Goal: Task Accomplishment & Management: Complete application form

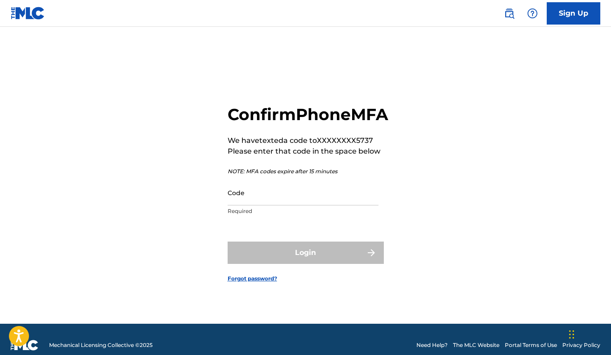
click at [332, 205] on input "Code" at bounding box center [303, 192] width 151 height 25
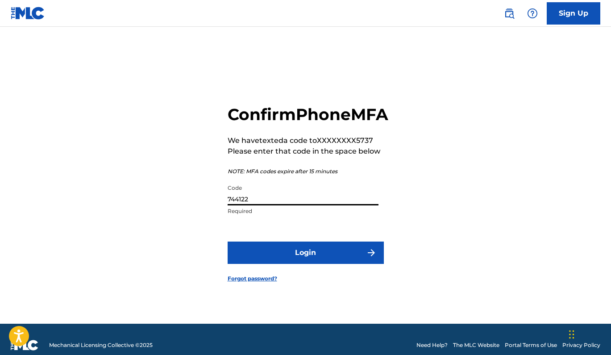
type input "744122"
click at [305, 262] on button "Login" at bounding box center [306, 252] width 156 height 22
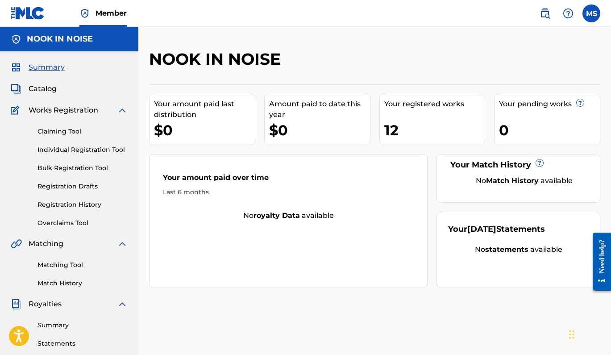
click at [95, 204] on link "Registration History" at bounding box center [82, 204] width 90 height 9
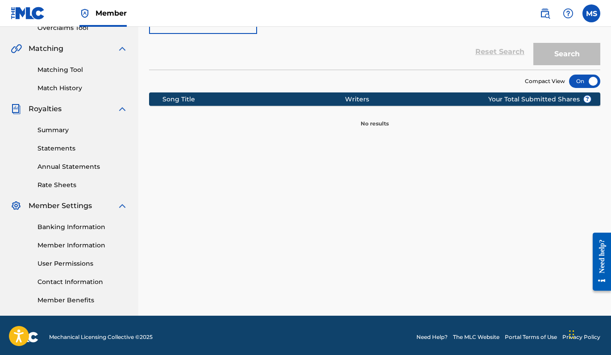
scroll to position [21, 0]
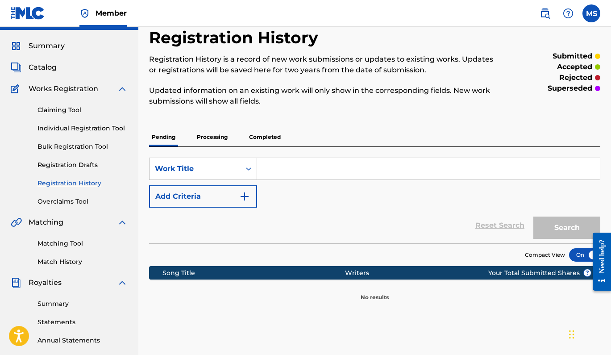
click at [52, 45] on span "Summary" at bounding box center [47, 46] width 36 height 11
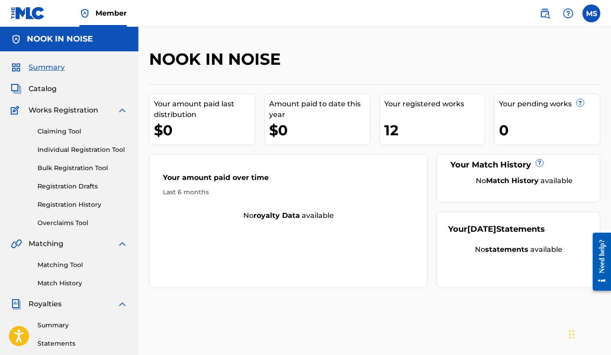
click at [388, 129] on div "12" at bounding box center [434, 130] width 101 height 20
click at [397, 107] on div "Your registered works" at bounding box center [434, 104] width 101 height 11
click at [48, 89] on span "Catalog" at bounding box center [43, 88] width 28 height 11
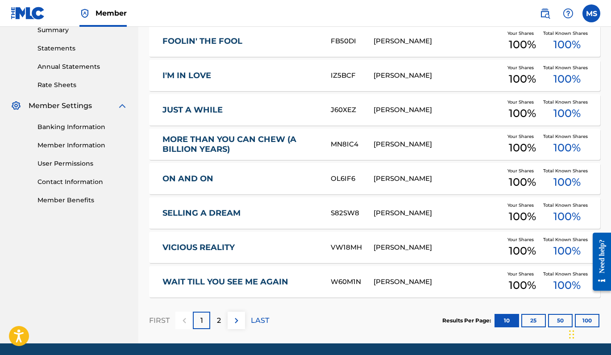
scroll to position [326, 0]
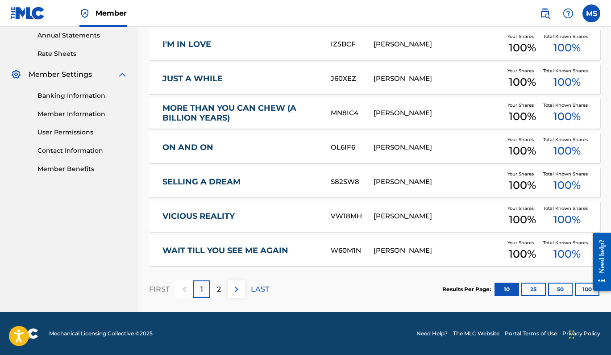
click at [235, 287] on img at bounding box center [236, 289] width 11 height 11
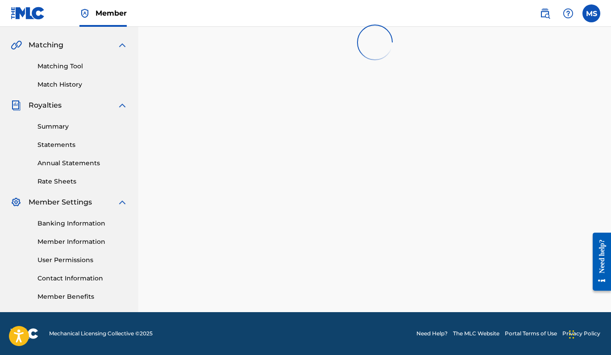
scroll to position [199, 0]
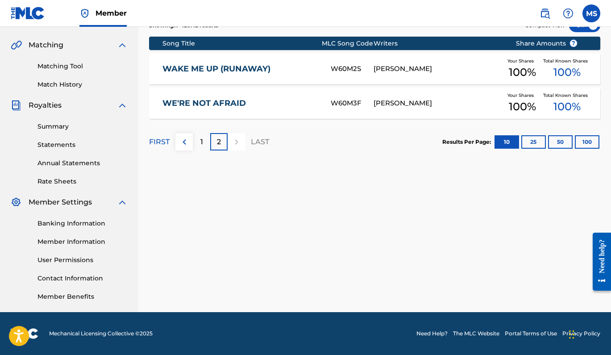
click at [183, 143] on img at bounding box center [184, 142] width 11 height 11
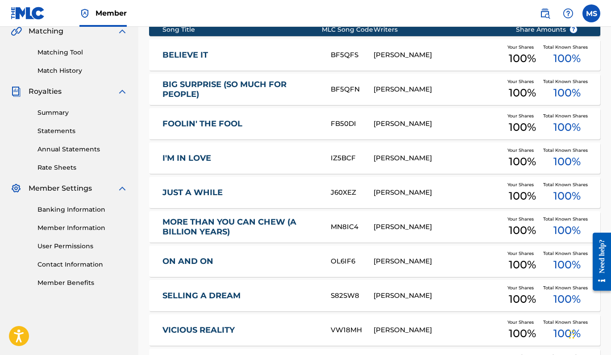
scroll to position [291, 0]
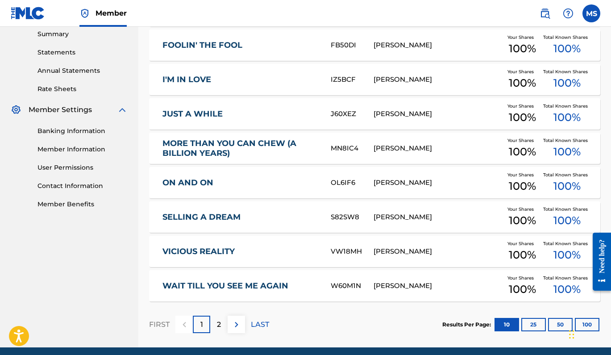
click at [235, 319] on img at bounding box center [236, 324] width 11 height 11
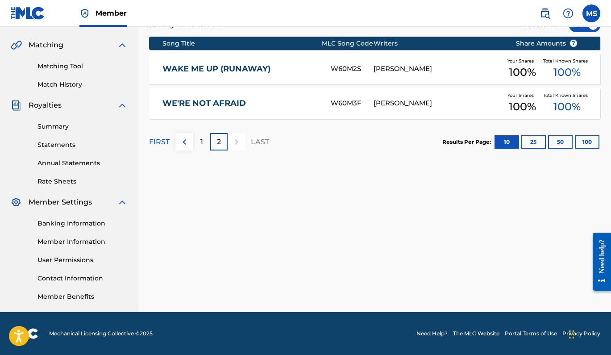
click at [185, 139] on img at bounding box center [184, 142] width 11 height 11
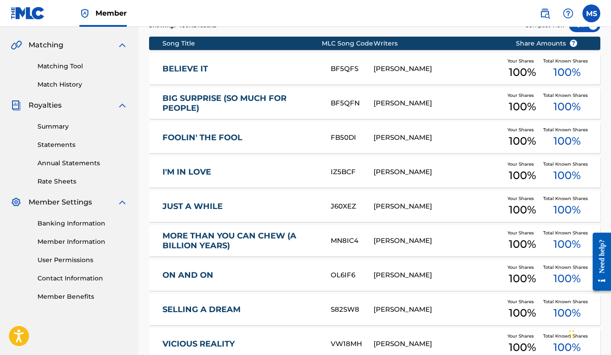
click at [214, 206] on link "JUST A WHILE" at bounding box center [240, 206] width 156 height 10
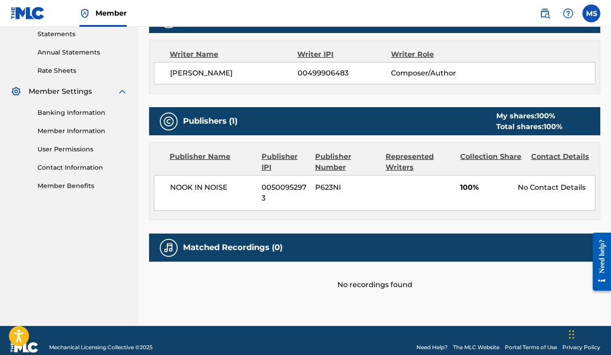
scroll to position [256, 0]
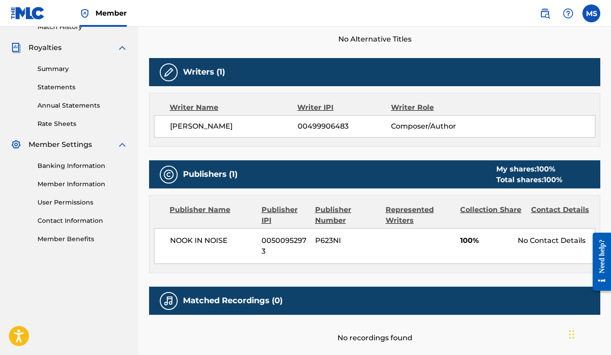
click at [52, 108] on link "Annual Statements" at bounding box center [82, 105] width 90 height 9
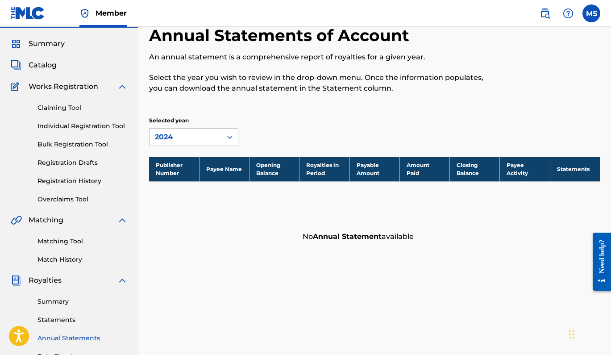
scroll to position [22, 0]
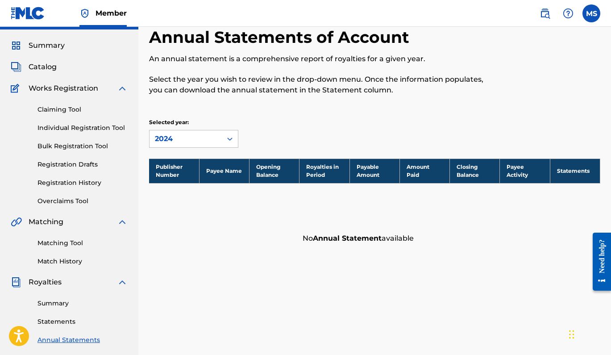
click at [83, 182] on link "Registration History" at bounding box center [82, 182] width 90 height 9
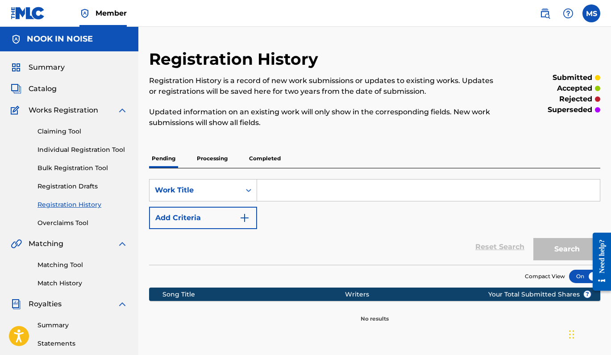
click at [210, 161] on p "Processing" at bounding box center [212, 158] width 36 height 19
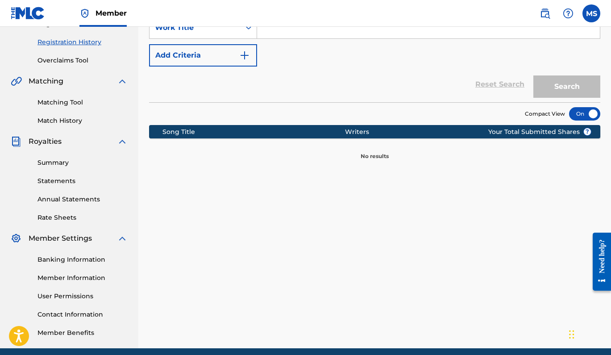
scroll to position [78, 0]
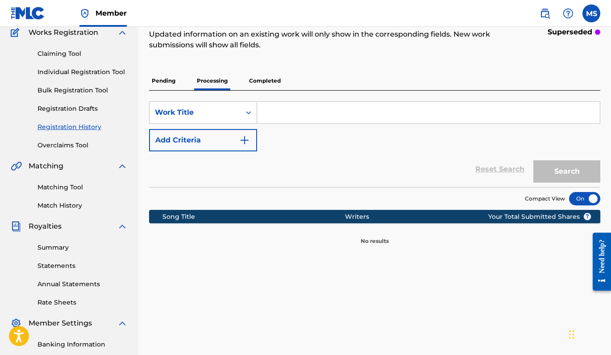
click at [258, 79] on p "Completed" at bounding box center [264, 80] width 37 height 19
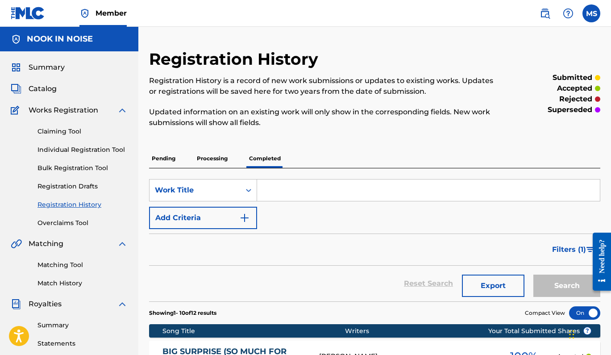
click at [62, 66] on span "Summary" at bounding box center [47, 67] width 36 height 11
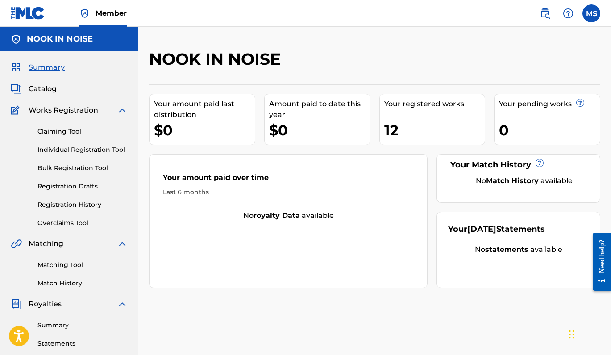
click at [62, 134] on link "Claiming Tool" at bounding box center [82, 131] width 90 height 9
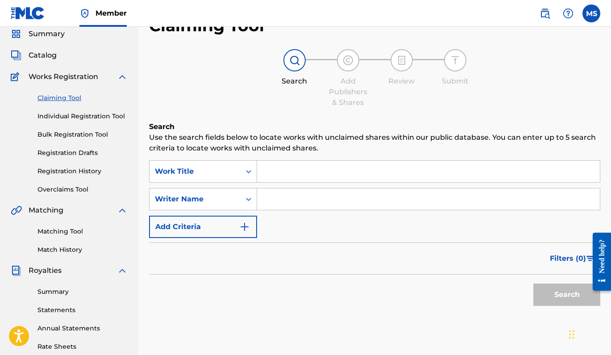
scroll to position [71, 0]
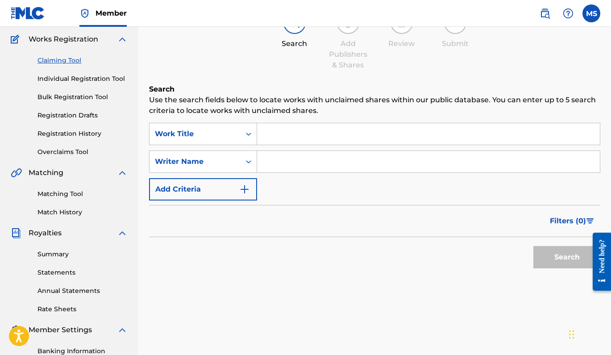
click at [282, 155] on input "Search Form" at bounding box center [428, 161] width 343 height 21
type input "relaxed motivation"
click at [567, 257] on button "Search" at bounding box center [566, 257] width 67 height 22
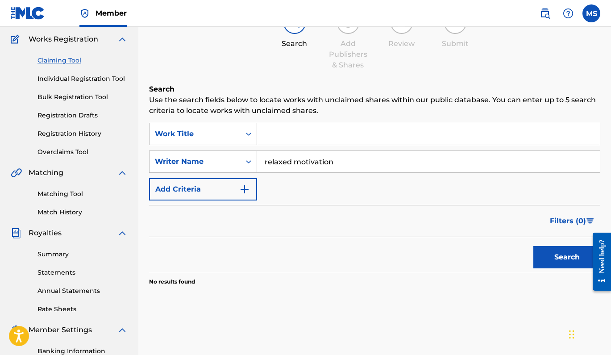
drag, startPoint x: 344, startPoint y: 166, endPoint x: 258, endPoint y: 163, distance: 85.7
click at [259, 163] on input "relaxed motivation" at bounding box center [428, 161] width 343 height 21
click at [285, 137] on input "Search Form" at bounding box center [428, 133] width 343 height 21
click at [567, 257] on button "Search" at bounding box center [566, 257] width 67 height 22
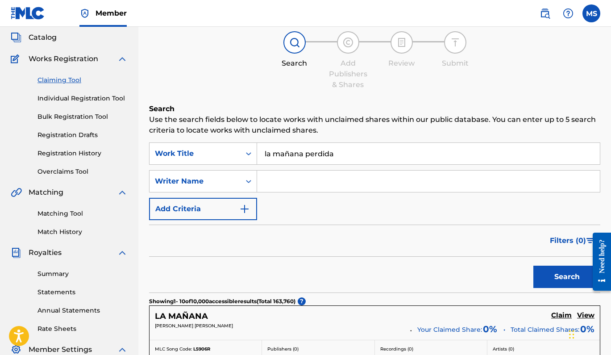
scroll to position [0, 0]
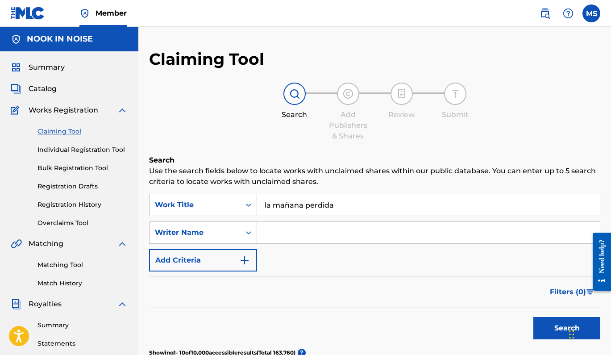
click at [339, 204] on input "la mañana perdida" at bounding box center [428, 204] width 343 height 21
click at [263, 204] on input "la mañana perdida"" at bounding box center [428, 204] width 343 height 21
type input ""la mañana perdida""
click at [559, 331] on button "Search" at bounding box center [566, 328] width 67 height 22
click at [56, 184] on link "Registration Drafts" at bounding box center [82, 186] width 90 height 9
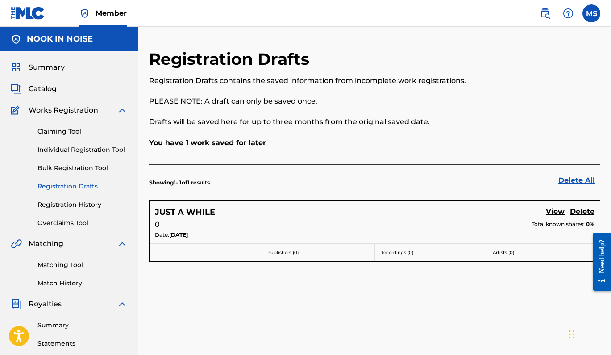
click at [582, 210] on link "Delete" at bounding box center [582, 212] width 25 height 12
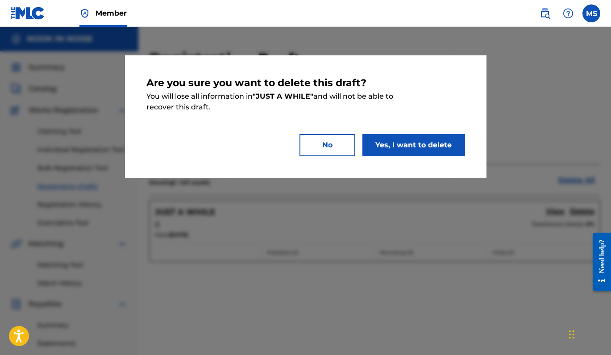
click at [439, 147] on button "Yes, I want to delete" at bounding box center [413, 145] width 103 height 22
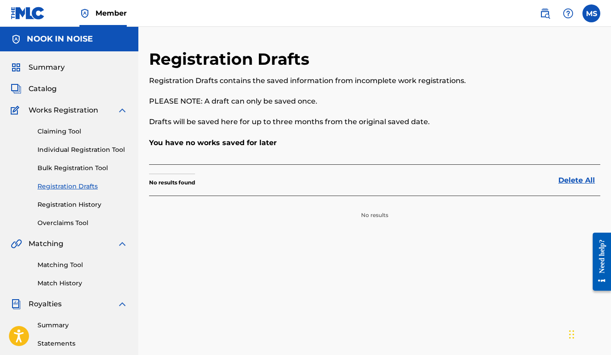
click at [64, 132] on link "Claiming Tool" at bounding box center [82, 131] width 90 height 9
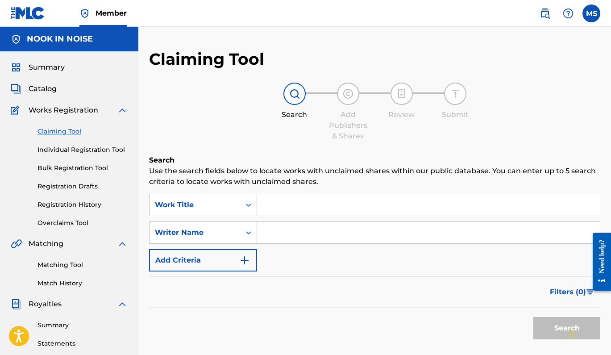
click at [275, 206] on input "Search Form" at bounding box center [428, 204] width 343 height 21
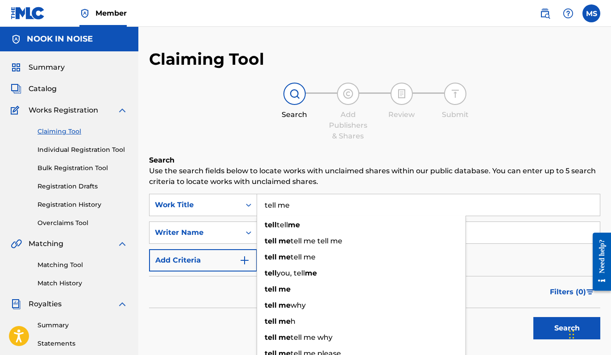
type input "tell me"
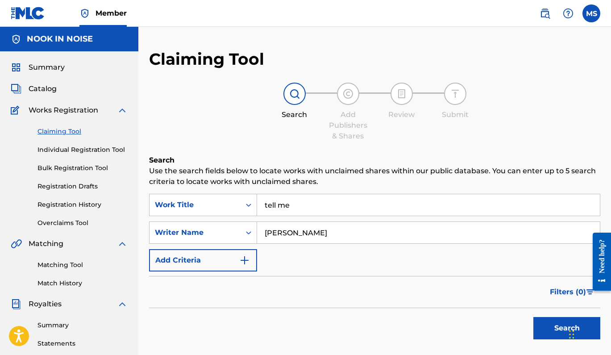
type input "[PERSON_NAME]"
click at [567, 328] on button "Search" at bounding box center [566, 328] width 67 height 22
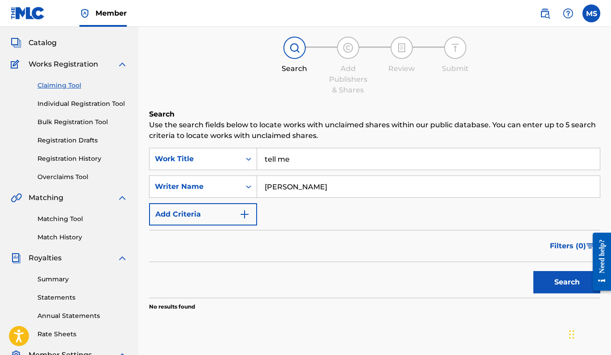
scroll to position [96, 0]
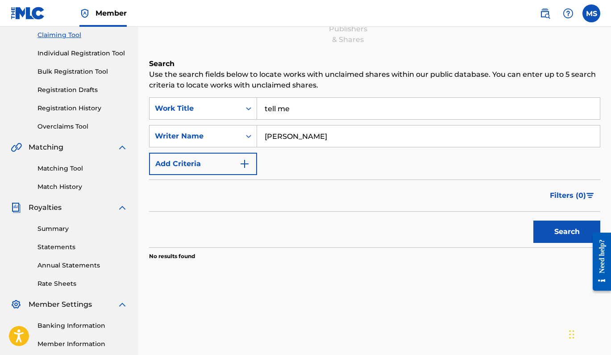
click at [565, 230] on button "Search" at bounding box center [566, 231] width 67 height 22
click at [321, 107] on input "tell me" at bounding box center [428, 108] width 343 height 21
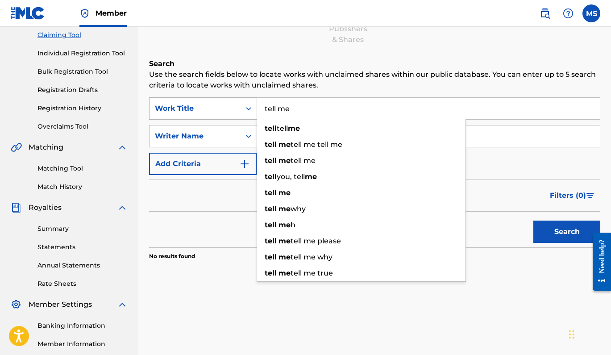
drag, startPoint x: 312, startPoint y: 110, endPoint x: 255, endPoint y: 110, distance: 57.1
click at [255, 110] on div "SearchWithCriteriacb44eeb0-9cb8-469d-89aa-db82f9a0d6c4 Work Title tell me tell …" at bounding box center [374, 108] width 451 height 22
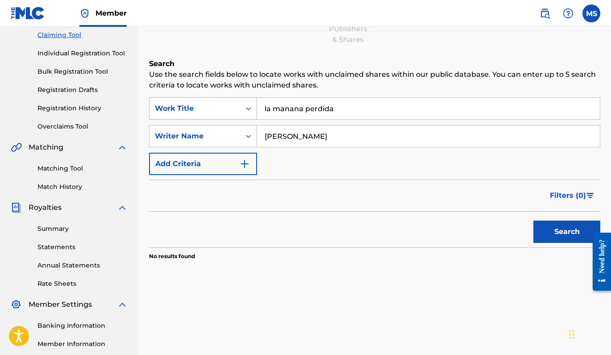
type input "la manana perdida"
click at [567, 232] on button "Search" at bounding box center [566, 231] width 67 height 22
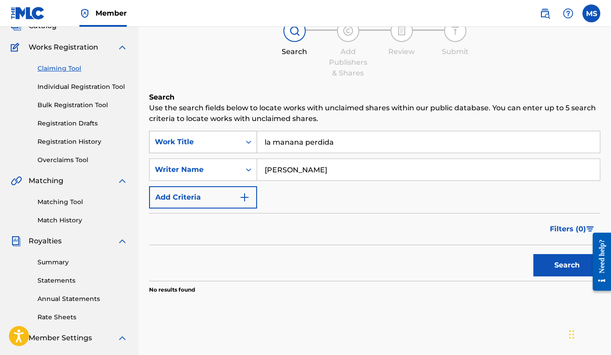
scroll to position [39, 0]
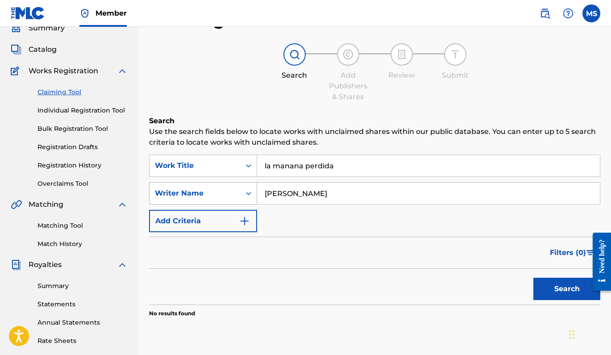
drag, startPoint x: 366, startPoint y: 194, endPoint x: 252, endPoint y: 191, distance: 114.2
click at [252, 191] on div "SearchWithCriteria91dda694-8683-4c77-b664-f210e70efdfc Writer Name [PERSON_NAME]" at bounding box center [374, 193] width 451 height 22
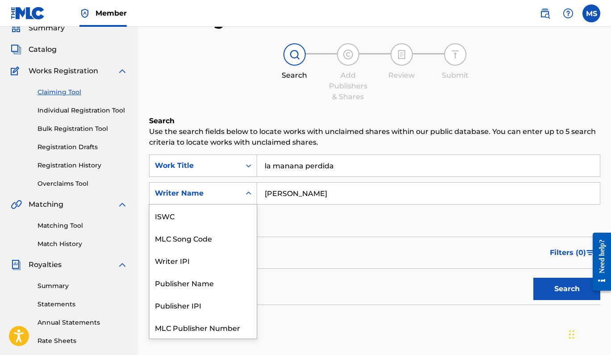
click at [246, 194] on icon "Search Form" at bounding box center [248, 193] width 9 height 9
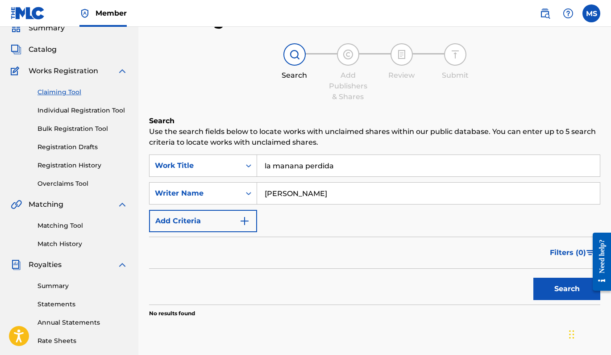
click at [335, 195] on input "[PERSON_NAME]" at bounding box center [428, 192] width 343 height 21
type input "[PERSON_NAME]"
click at [567, 289] on button "Search" at bounding box center [566, 288] width 67 height 22
drag, startPoint x: 346, startPoint y: 165, endPoint x: 181, endPoint y: 170, distance: 165.6
click at [181, 170] on div "SearchWithCriteriacb44eeb0-9cb8-469d-89aa-db82f9a0d6c4 Work Title la manana per…" at bounding box center [374, 165] width 451 height 22
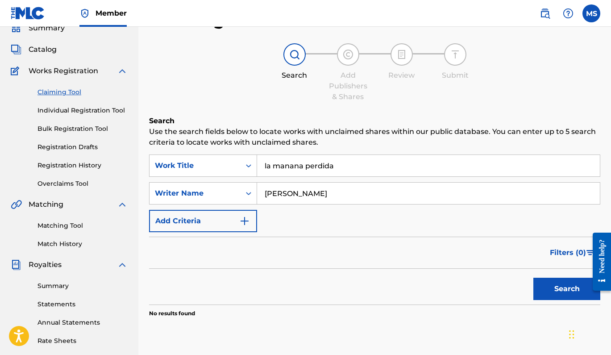
drag, startPoint x: 340, startPoint y: 166, endPoint x: 259, endPoint y: 166, distance: 81.2
click at [259, 166] on input "la manana perdida" at bounding box center [428, 165] width 343 height 21
drag, startPoint x: 360, startPoint y: 191, endPoint x: 262, endPoint y: 191, distance: 97.7
click at [262, 191] on input "[PERSON_NAME]" at bounding box center [428, 192] width 343 height 21
click at [567, 289] on button "Search" at bounding box center [566, 288] width 67 height 22
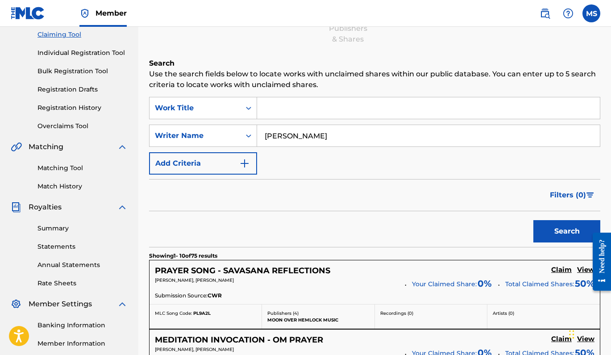
scroll to position [161, 0]
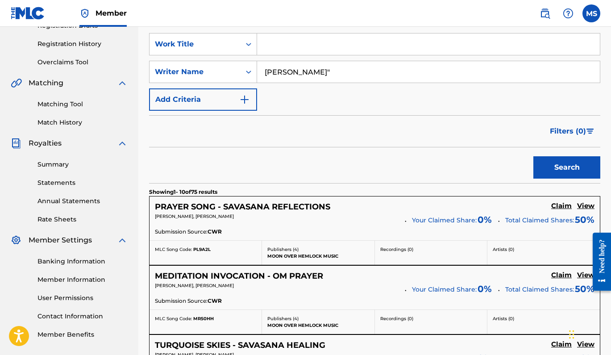
click at [265, 74] on input "[PERSON_NAME]"" at bounding box center [428, 71] width 343 height 21
type input ""[PERSON_NAME]""
click at [561, 165] on button "Search" at bounding box center [566, 167] width 67 height 22
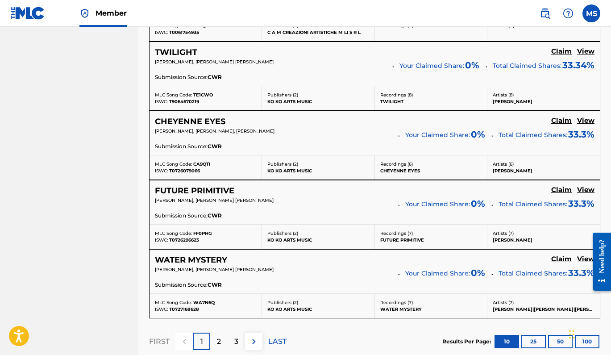
scroll to position [750, 0]
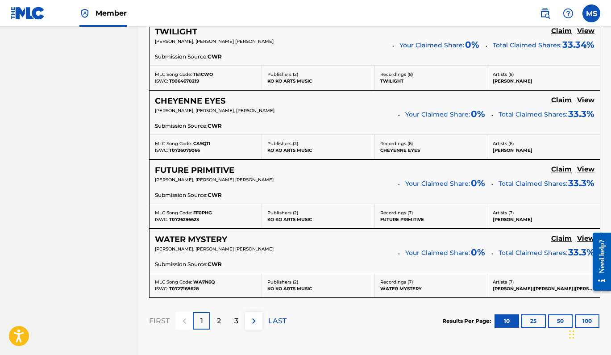
click at [559, 316] on button "50" at bounding box center [560, 320] width 25 height 13
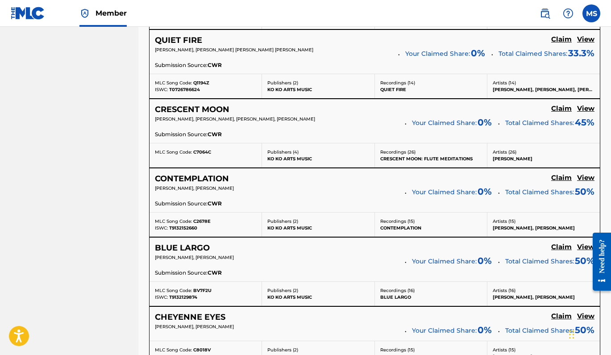
scroll to position [3522, 0]
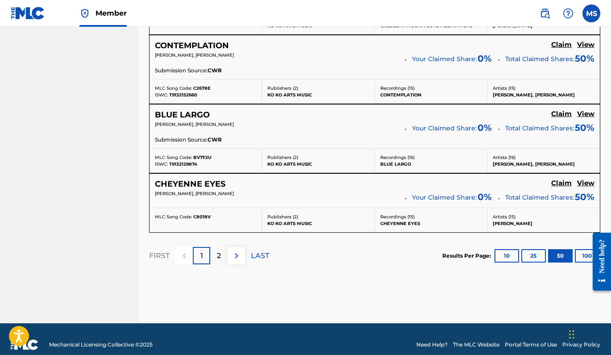
click at [240, 250] on img at bounding box center [236, 255] width 11 height 11
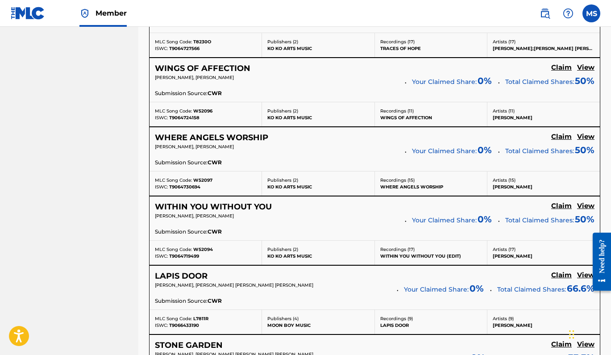
scroll to position [0, 0]
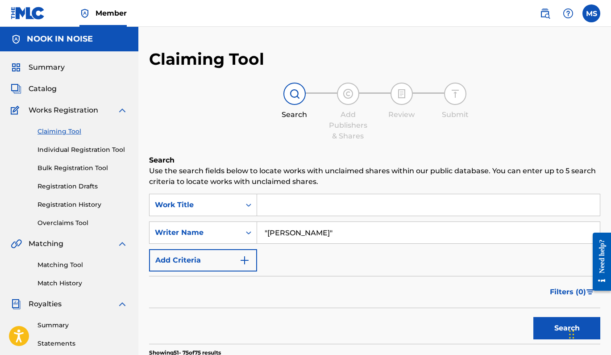
click at [75, 147] on link "Individual Registration Tool" at bounding box center [82, 149] width 90 height 9
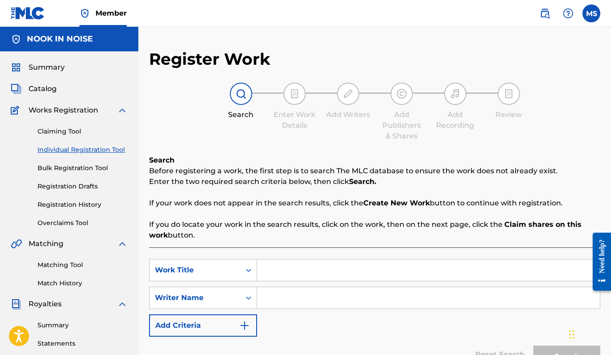
click at [77, 207] on link "Registration History" at bounding box center [82, 204] width 90 height 9
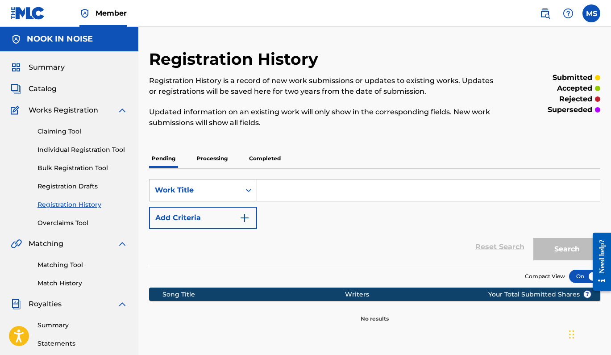
click at [293, 189] on input "Search Form" at bounding box center [428, 189] width 343 height 21
click at [207, 166] on p "Processing" at bounding box center [212, 158] width 36 height 19
click at [166, 159] on p "Pending" at bounding box center [163, 158] width 29 height 19
click at [246, 219] on img "Search Form" at bounding box center [244, 217] width 11 height 11
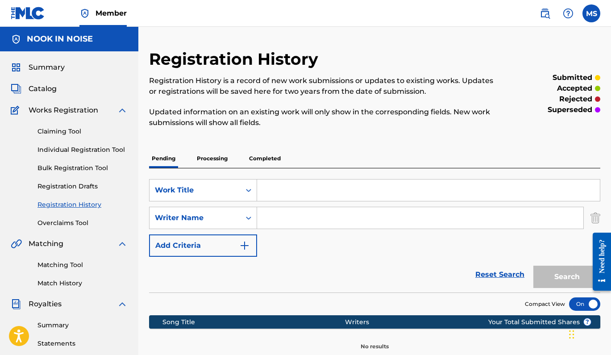
click at [286, 215] on input "Search Form" at bounding box center [420, 217] width 326 height 21
drag, startPoint x: 368, startPoint y: 219, endPoint x: 236, endPoint y: 203, distance: 133.6
click at [236, 203] on div "SearchWithCriteria20a75a1b-242a-4c81-a21a-8300ac0819b7 Work Title SearchWithCri…" at bounding box center [374, 218] width 451 height 78
type input "nook in noise"
click at [343, 244] on div "SearchWithCriteria20a75a1b-242a-4c81-a21a-8300ac0819b7 Work Title SearchWithCri…" at bounding box center [374, 218] width 451 height 78
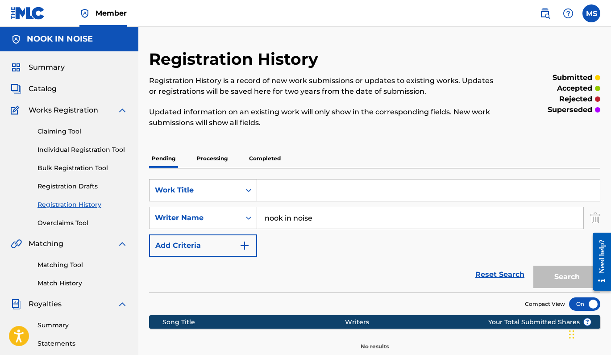
click at [243, 191] on div "Search Form" at bounding box center [248, 190] width 16 height 16
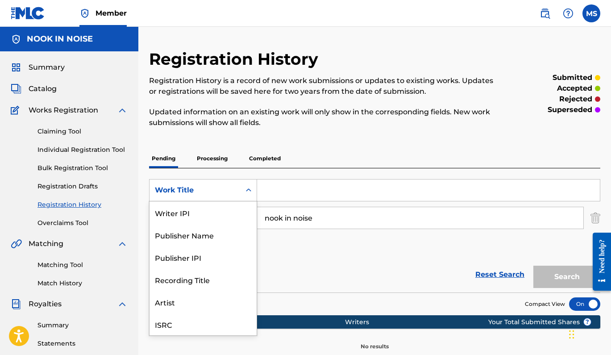
scroll to position [22, 0]
click at [243, 191] on div "Search Form" at bounding box center [248, 190] width 16 height 16
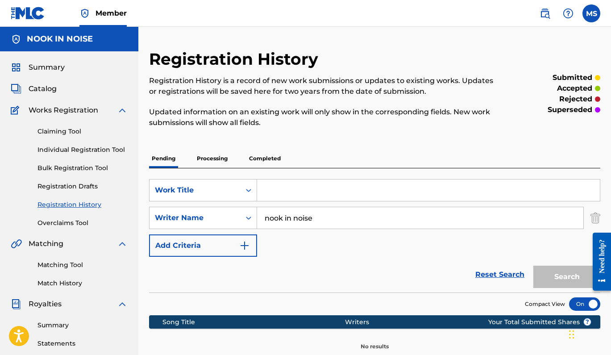
click at [248, 192] on icon "Search Form" at bounding box center [248, 190] width 9 height 9
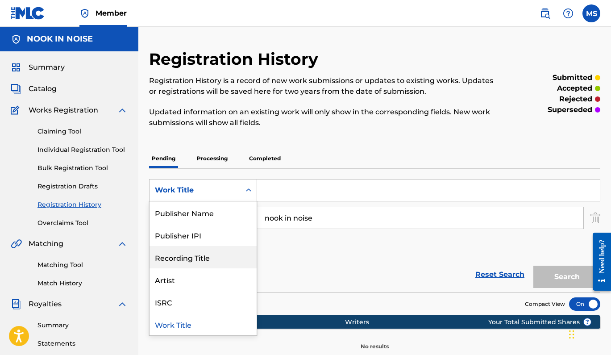
scroll to position [0, 0]
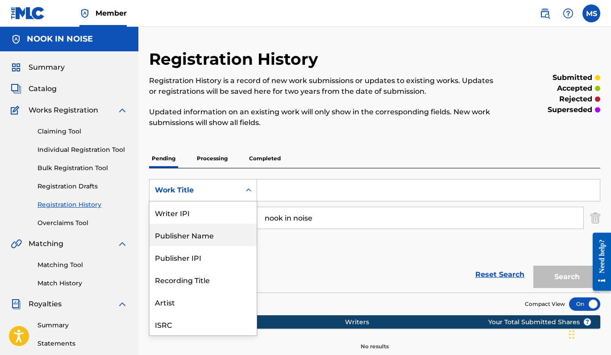
click at [238, 238] on div "Publisher Name" at bounding box center [202, 234] width 107 height 22
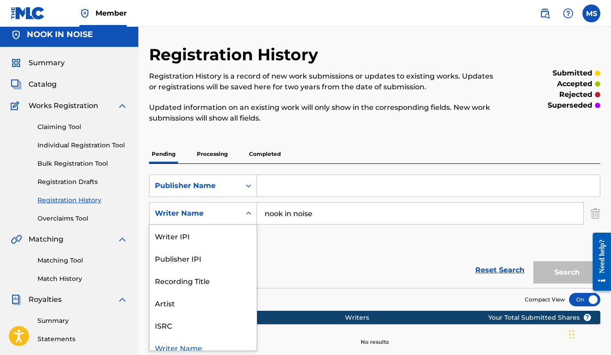
click at [249, 218] on div "Search Form" at bounding box center [248, 213] width 16 height 16
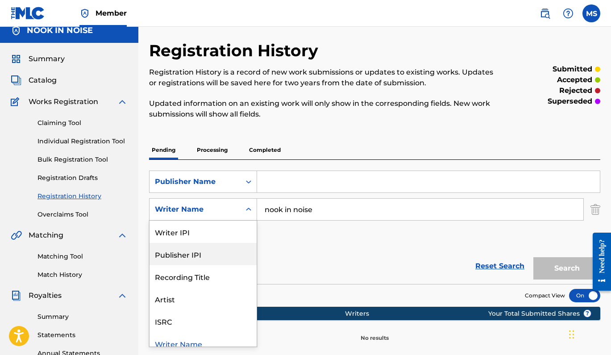
click at [309, 225] on div "SearchWithCriteriaf2368e7f-38e1-45f4-8b5d-ea841f07b9ce Publisher Name SearchWit…" at bounding box center [374, 209] width 451 height 78
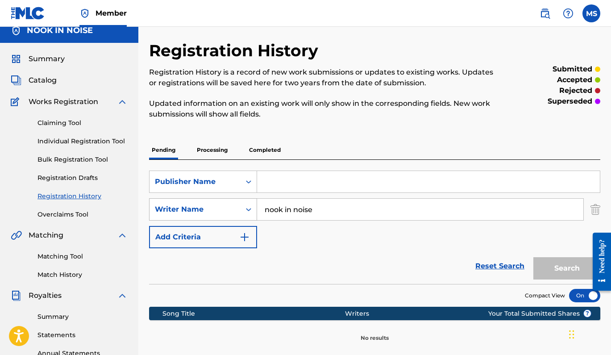
drag, startPoint x: 324, startPoint y: 204, endPoint x: 246, endPoint y: 200, distance: 78.2
click at [246, 200] on div "SearchWithCriteria2fd43d97-c706-496a-a805-bd3f3ab5bb93 Writer Name nook in noise" at bounding box center [374, 209] width 451 height 22
drag, startPoint x: 325, startPoint y: 207, endPoint x: 237, endPoint y: 205, distance: 88.4
click at [237, 205] on div "SearchWithCriteria2fd43d97-c706-496a-a805-bd3f3ab5bb93 Writer Name nook in noise" at bounding box center [374, 209] width 451 height 22
click at [289, 180] on input "Search Form" at bounding box center [428, 181] width 343 height 21
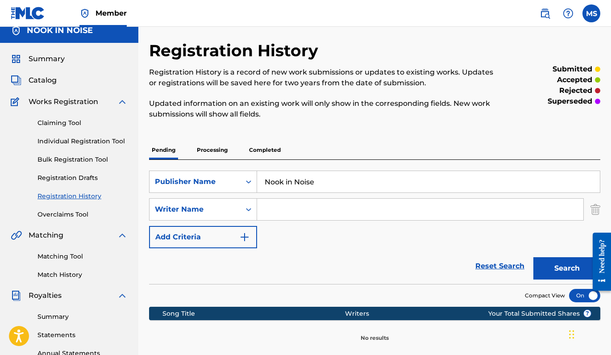
type input "Nook in Noise"
click at [548, 264] on button "Search" at bounding box center [566, 268] width 67 height 22
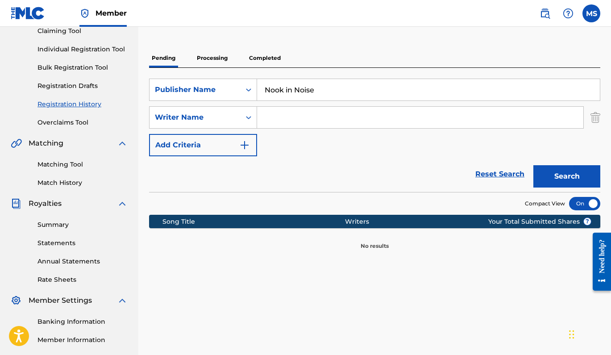
scroll to position [69, 0]
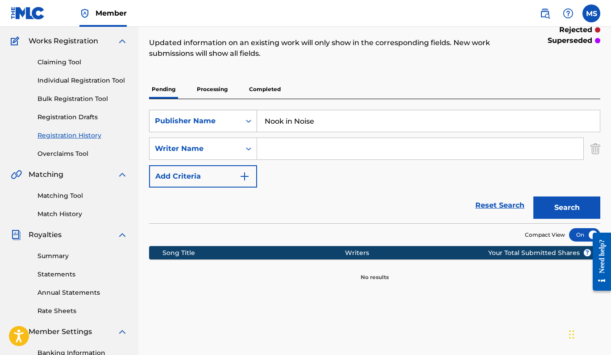
click at [250, 124] on icon "Search Form" at bounding box center [248, 120] width 9 height 9
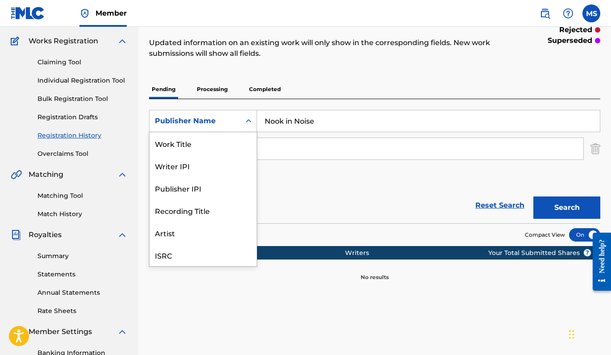
scroll to position [22, 0]
click at [228, 205] on div "Artist" at bounding box center [202, 210] width 107 height 22
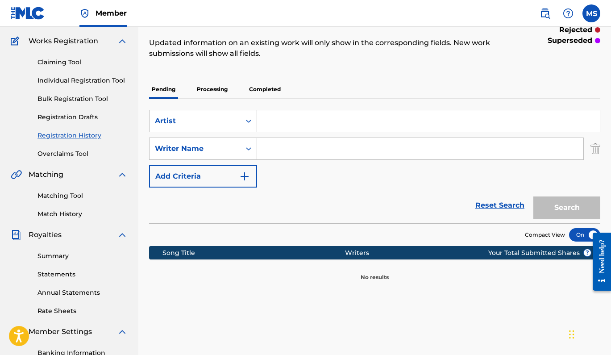
click at [275, 117] on input "Search Form" at bounding box center [428, 120] width 343 height 21
type input "relaxed motivation"
click at [542, 211] on button "Search" at bounding box center [566, 207] width 67 height 22
click at [217, 88] on p "Processing" at bounding box center [212, 89] width 36 height 19
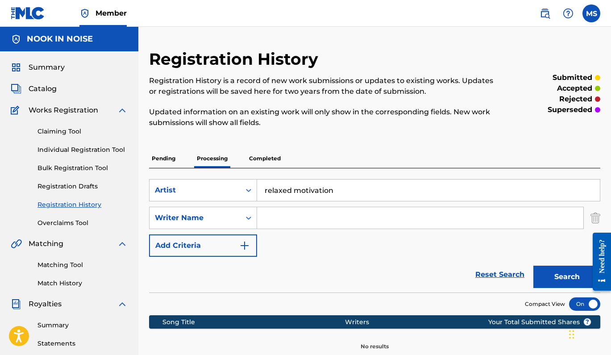
click at [314, 189] on input "relaxed motivation" at bounding box center [428, 189] width 343 height 21
click at [557, 282] on button "Search" at bounding box center [566, 276] width 67 height 22
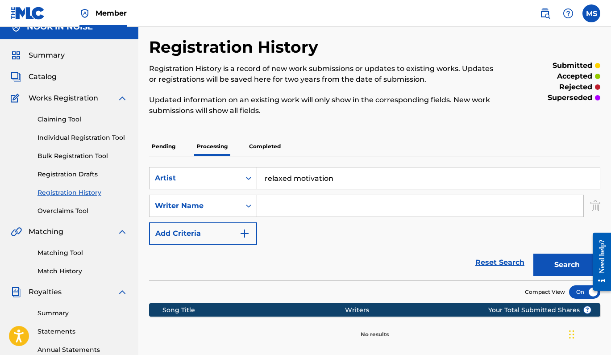
click at [268, 146] on p "Completed" at bounding box center [264, 146] width 37 height 19
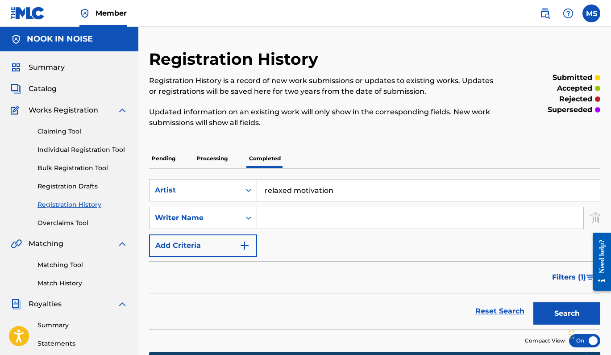
click at [563, 315] on button "Search" at bounding box center [566, 313] width 67 height 22
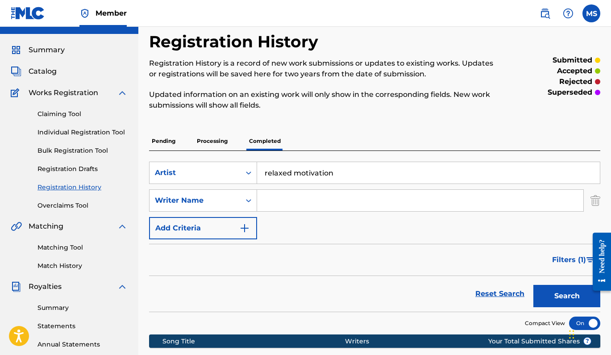
scroll to position [119, 0]
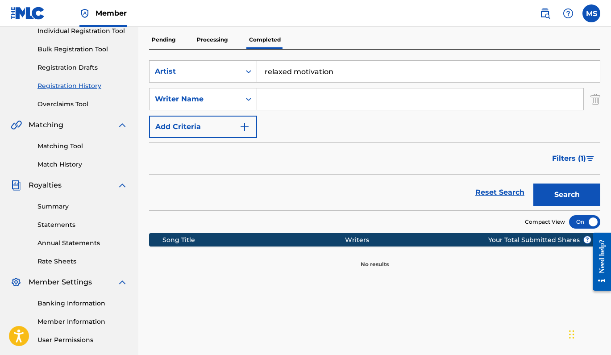
click at [89, 51] on link "Bulk Registration Tool" at bounding box center [82, 49] width 90 height 9
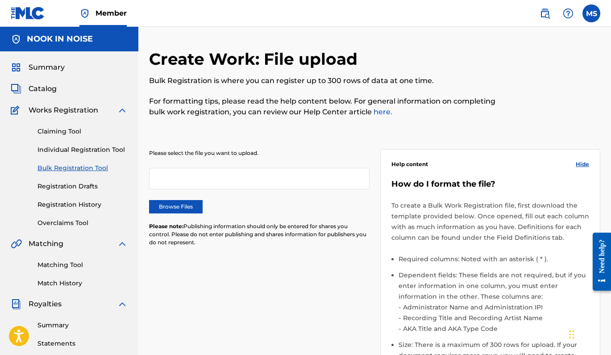
click at [185, 168] on div at bounding box center [259, 178] width 220 height 21
click at [182, 211] on label "Browse Files" at bounding box center [176, 206] width 54 height 13
click at [0, 0] on input "Browse Files" at bounding box center [0, 0] width 0 height 0
click at [190, 203] on label "Browse Files" at bounding box center [176, 206] width 54 height 13
click at [0, 0] on input "Browse Files" at bounding box center [0, 0] width 0 height 0
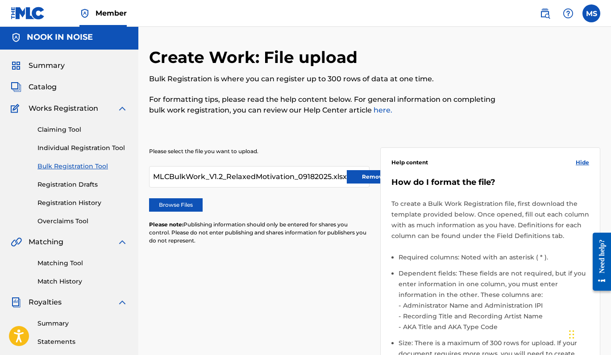
scroll to position [233, 0]
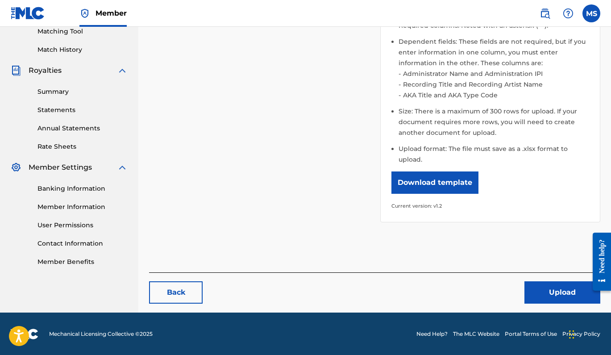
click at [542, 292] on button "Upload" at bounding box center [562, 292] width 76 height 22
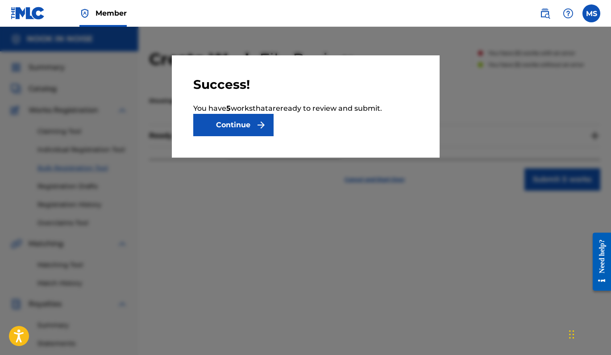
click at [241, 125] on button "Continue" at bounding box center [233, 125] width 80 height 22
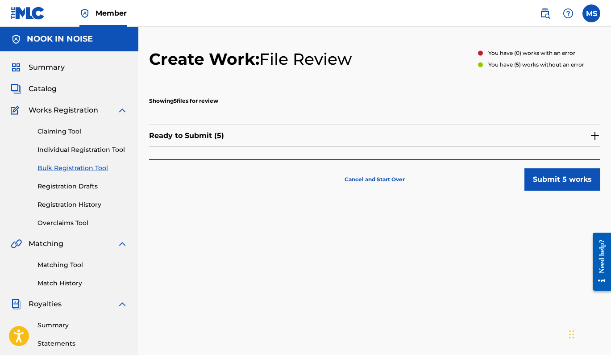
click at [594, 140] on img at bounding box center [594, 135] width 11 height 11
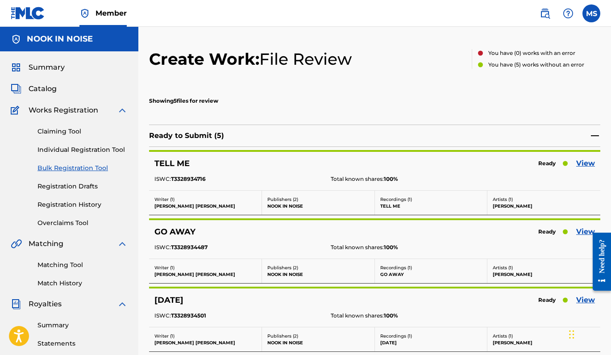
scroll to position [229, 0]
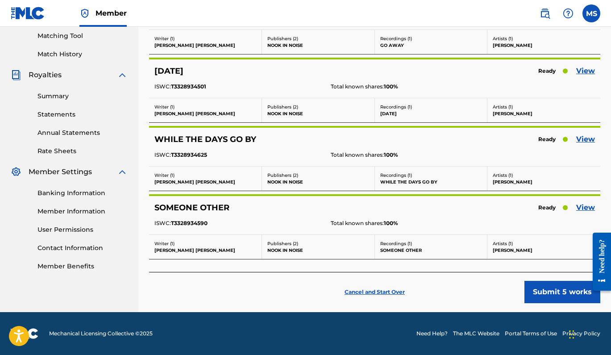
click at [391, 292] on p "Cancel and Start Over" at bounding box center [374, 292] width 60 height 8
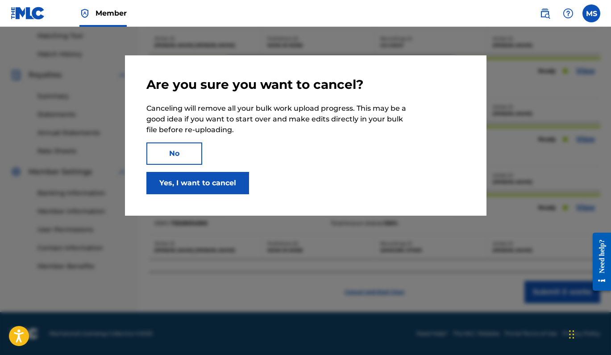
click at [189, 177] on button "Yes, I want to cancel" at bounding box center [197, 183] width 103 height 22
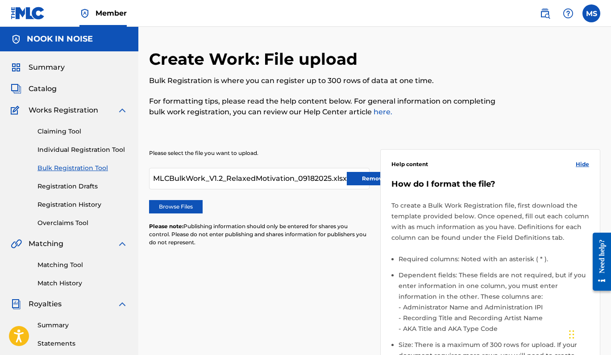
click at [186, 203] on label "Browse Files" at bounding box center [176, 206] width 54 height 13
click at [0, 0] on input "Browse Files" at bounding box center [0, 0] width 0 height 0
click at [360, 177] on button "Remove" at bounding box center [374, 178] width 54 height 13
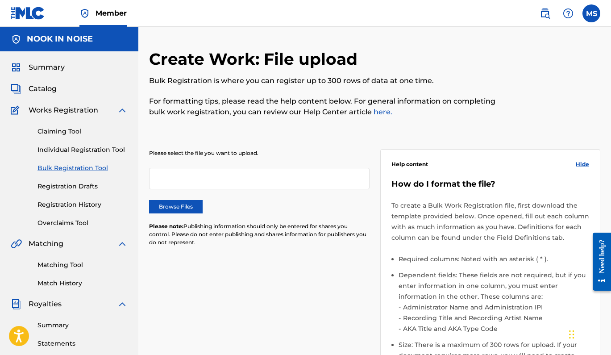
click at [178, 207] on label "Browse Files" at bounding box center [176, 206] width 54 height 13
click at [0, 0] on input "Browse Files" at bounding box center [0, 0] width 0 height 0
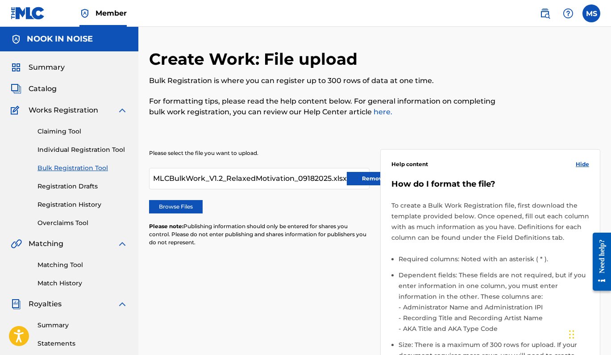
scroll to position [233, 0]
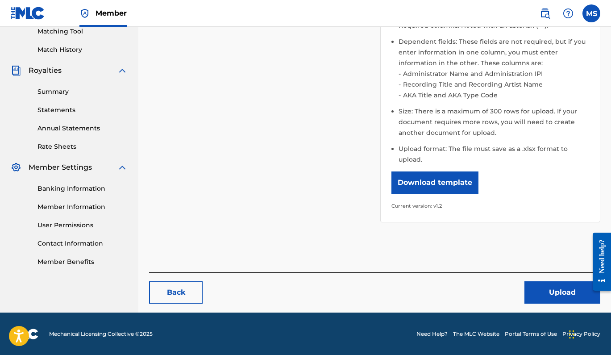
click at [538, 291] on button "Upload" at bounding box center [562, 292] width 76 height 22
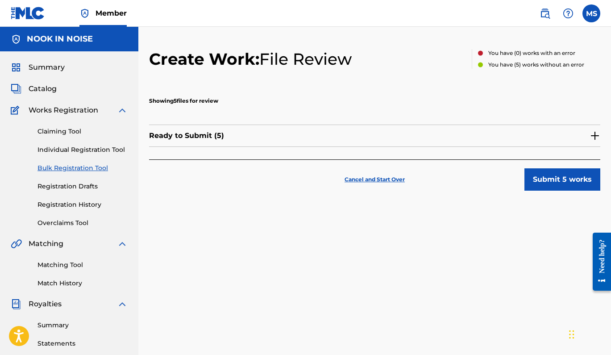
click at [595, 130] on img at bounding box center [594, 135] width 11 height 11
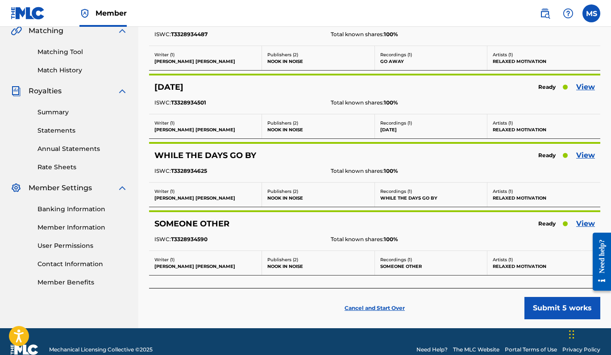
scroll to position [229, 0]
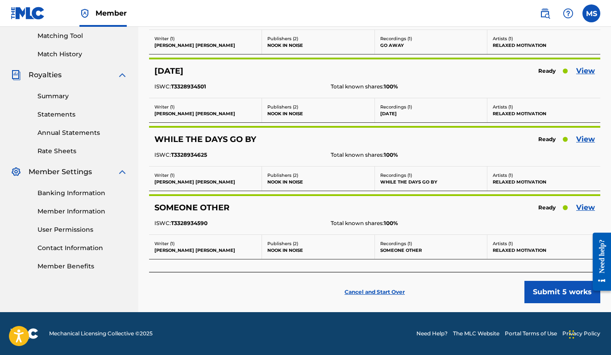
click at [538, 293] on button "Submit 5 works" at bounding box center [562, 292] width 76 height 22
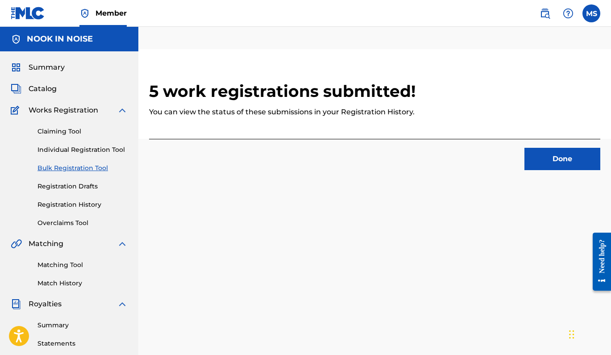
click at [546, 152] on button "Done" at bounding box center [562, 159] width 76 height 22
